Goal: Transaction & Acquisition: Purchase product/service

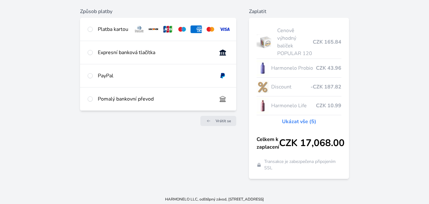
scroll to position [75, 0]
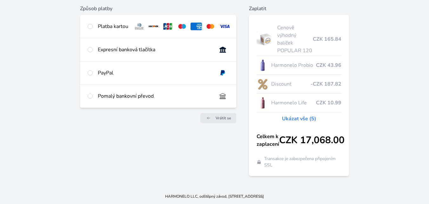
click at [205, 76] on div "PayPal" at bounding box center [155, 73] width 114 height 8
radio input "true"
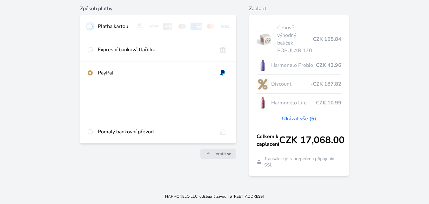
click at [92, 27] on input "radio" at bounding box center [90, 26] width 5 height 5
radio input "true"
radio input "false"
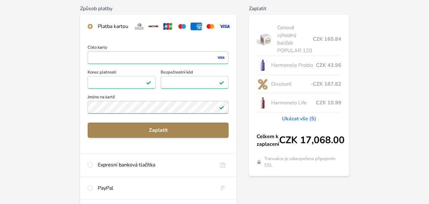
click at [147, 134] on span "Zaplatit" at bounding box center [158, 130] width 131 height 8
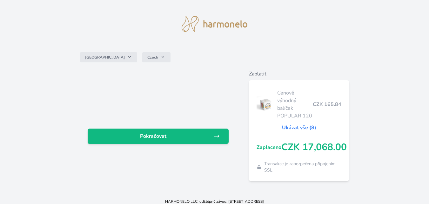
scroll to position [15, 0]
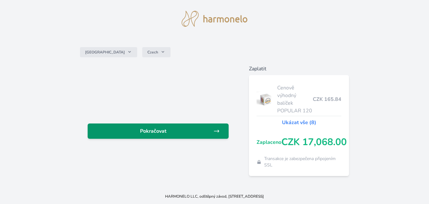
click at [187, 130] on span "Pokračovat" at bounding box center [153, 131] width 121 height 8
